Goal: Task Accomplishment & Management: Use online tool/utility

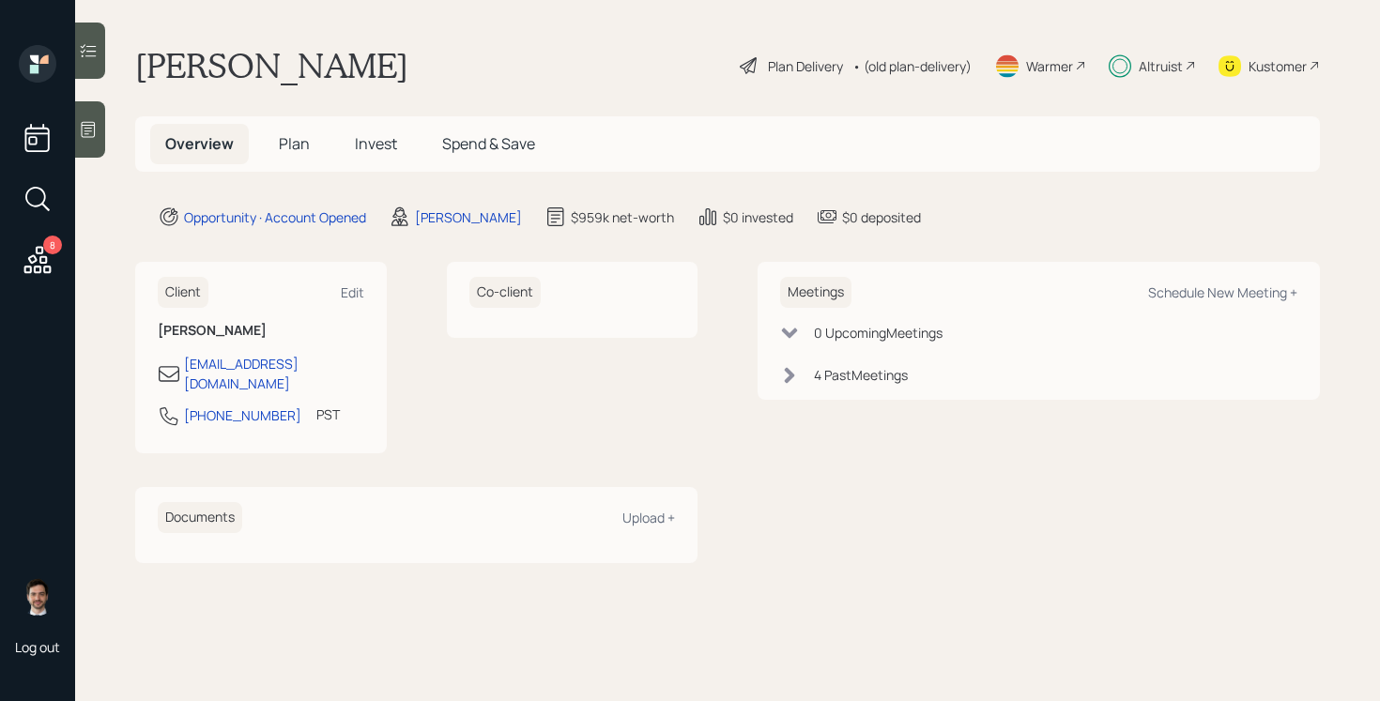
click at [789, 69] on div "Plan Delivery" at bounding box center [805, 66] width 75 height 20
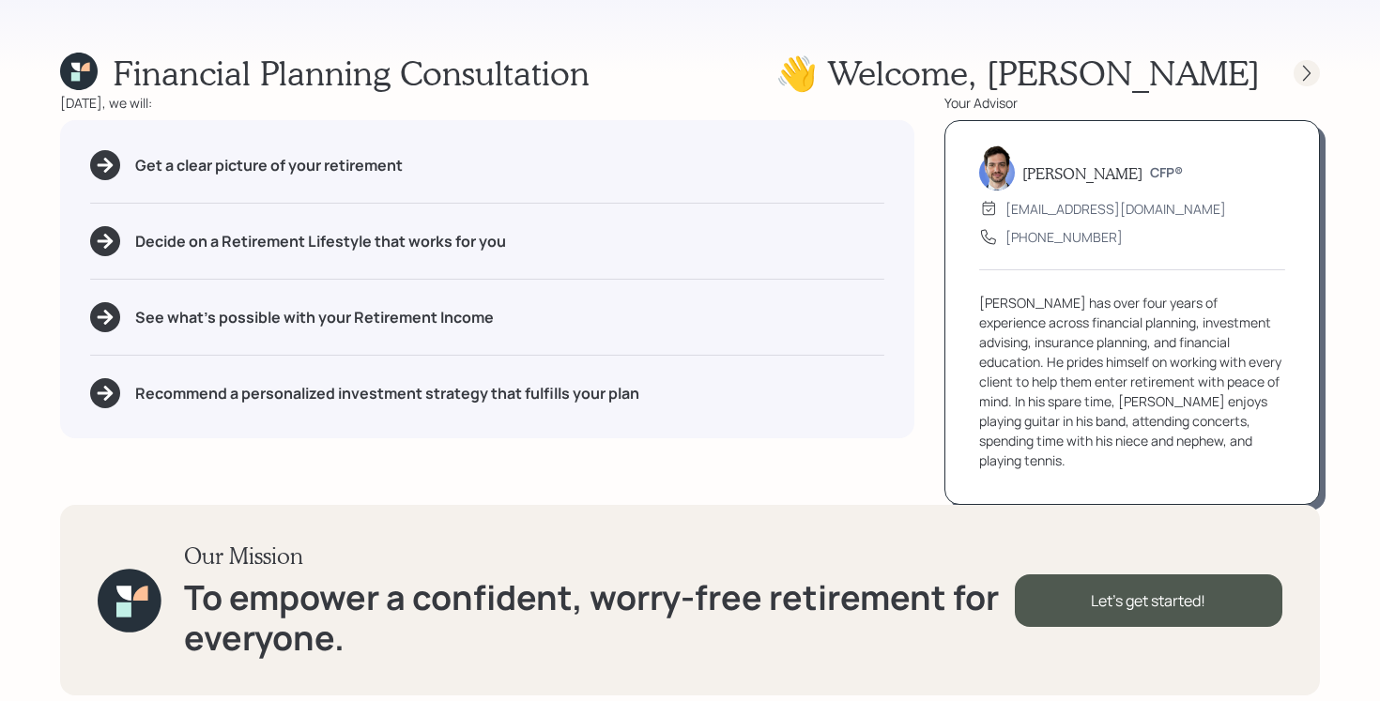
click at [1304, 74] on icon at bounding box center [1306, 73] width 19 height 19
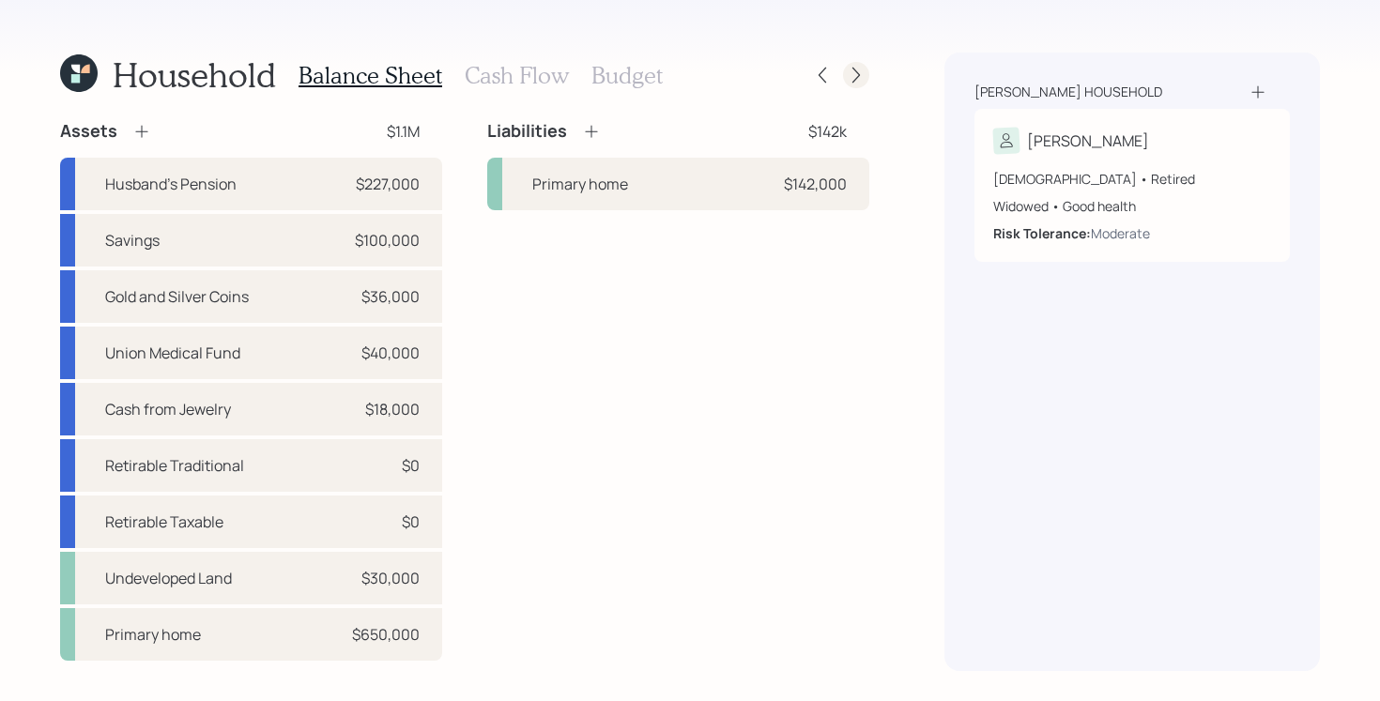
click at [858, 64] on div at bounding box center [856, 75] width 26 height 26
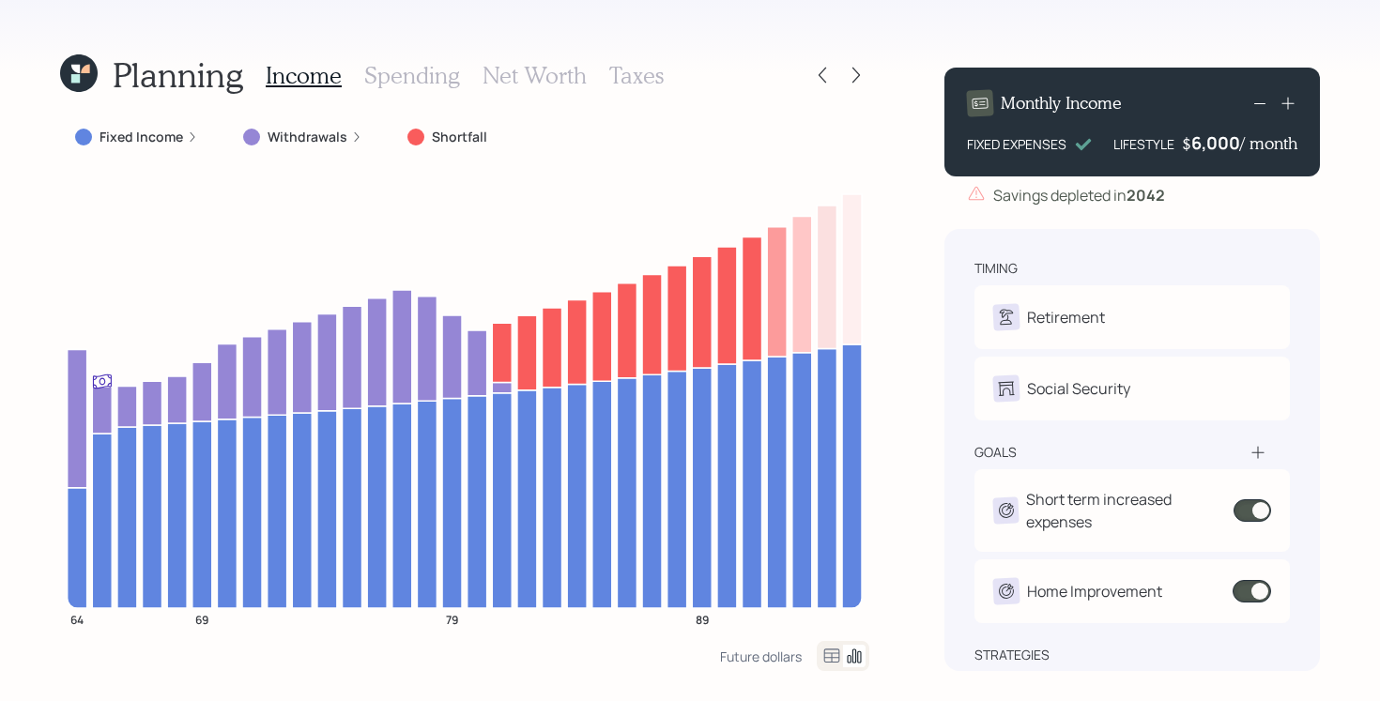
click at [858, 64] on div at bounding box center [856, 75] width 26 height 26
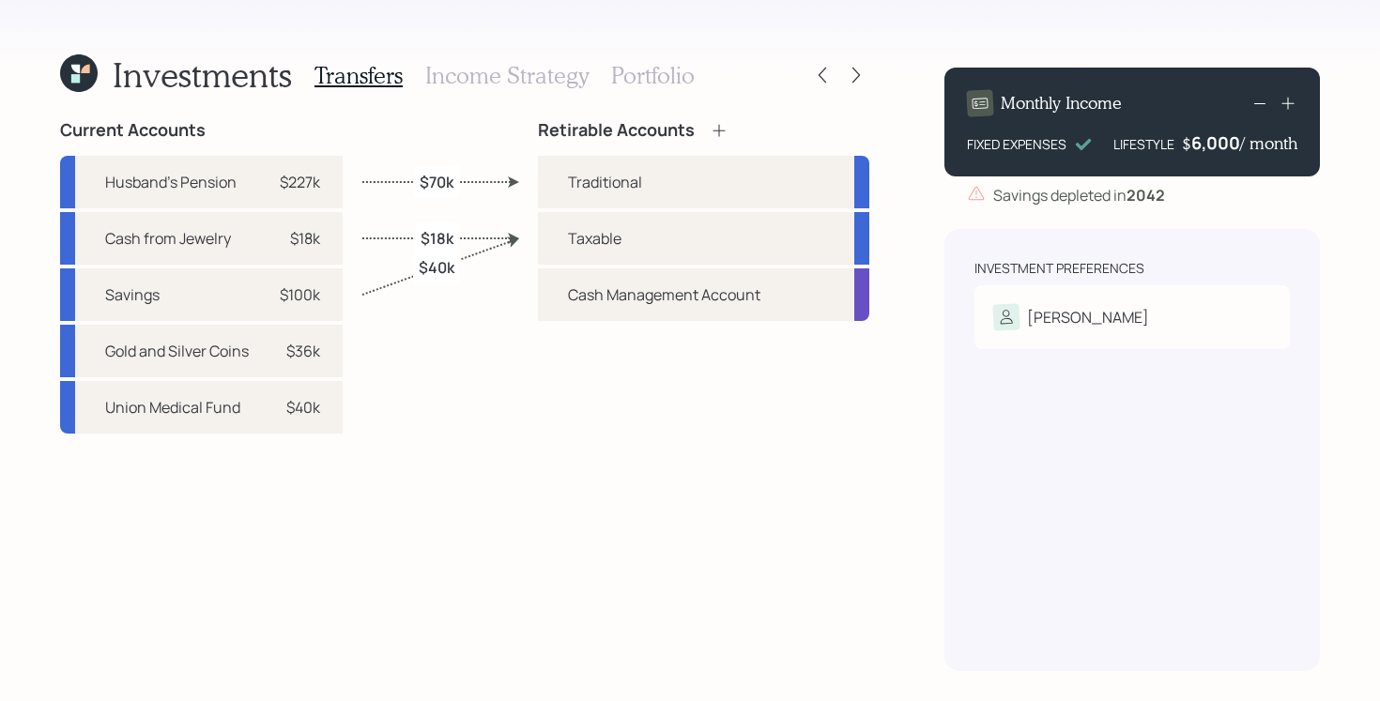
click at [663, 78] on h3 "Portfolio" at bounding box center [653, 75] width 84 height 27
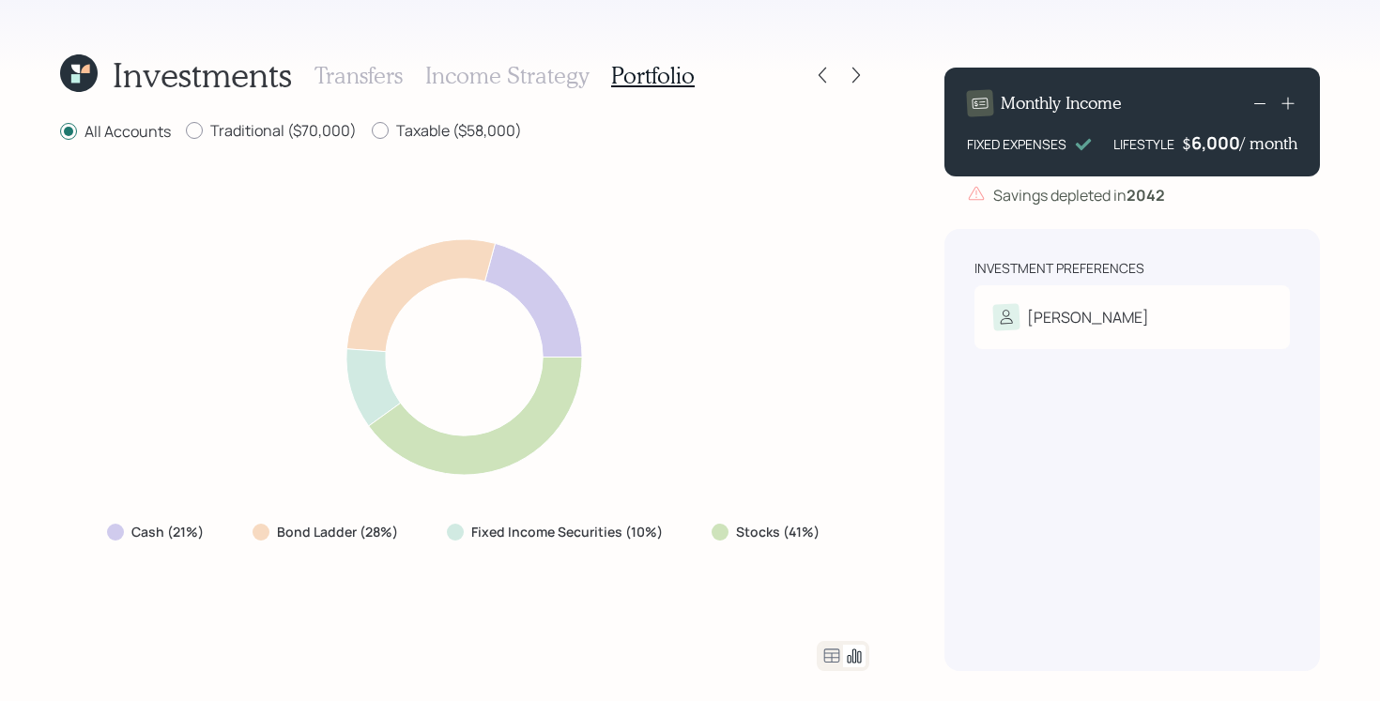
click at [336, 82] on h3 "Transfers" at bounding box center [358, 75] width 88 height 27
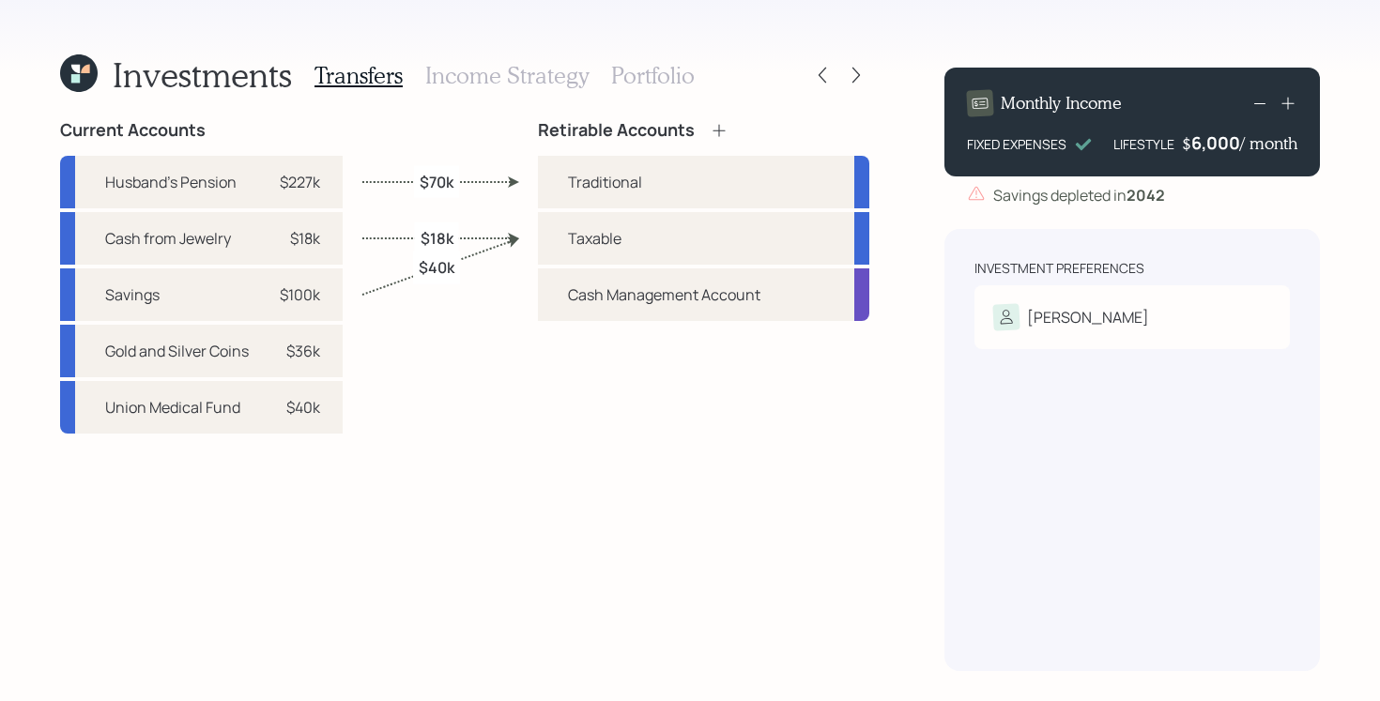
click at [74, 90] on icon at bounding box center [79, 73] width 38 height 38
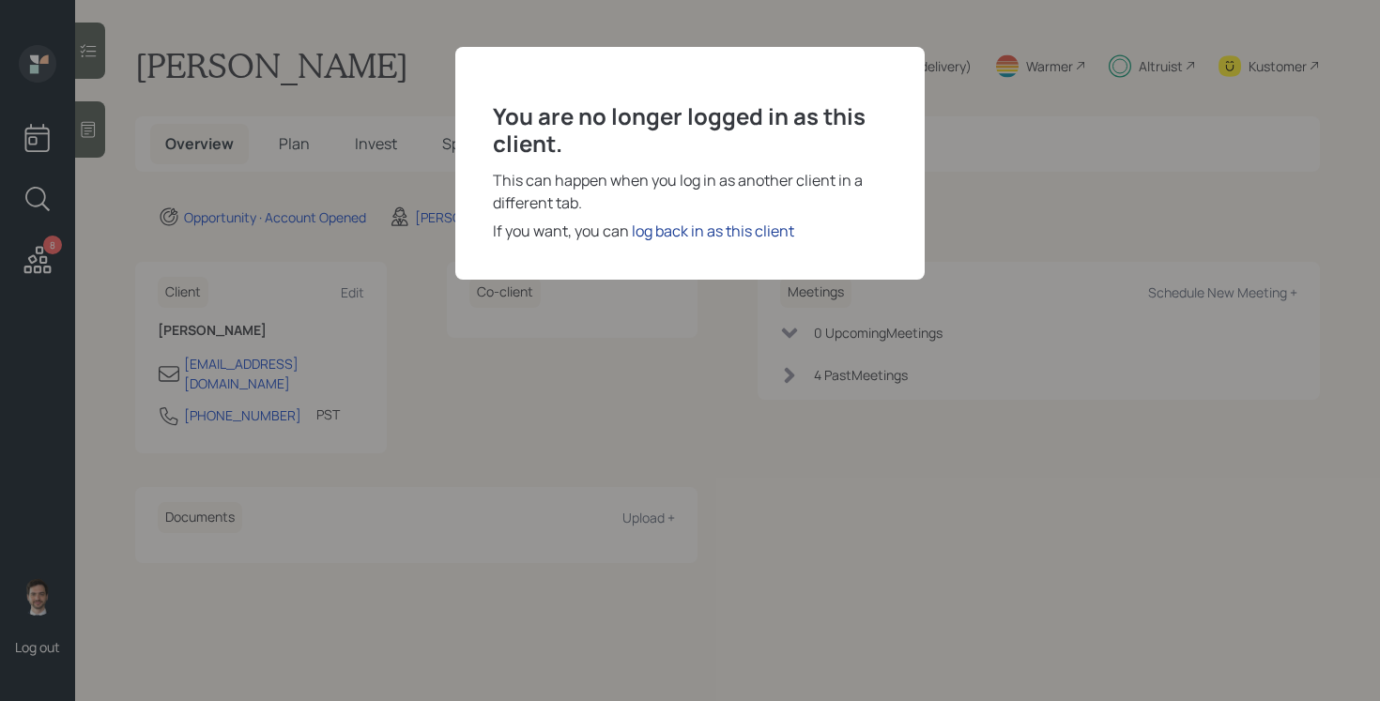
click at [716, 225] on div "log back in as this client" at bounding box center [713, 231] width 162 height 23
